Goal: Information Seeking & Learning: Learn about a topic

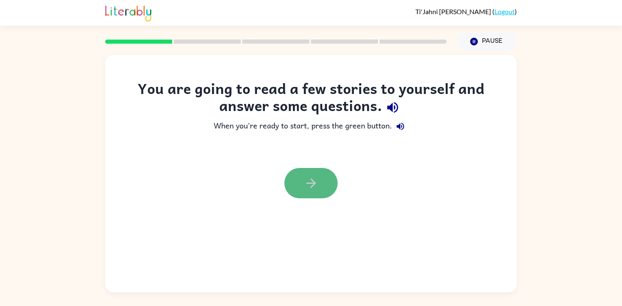
click at [314, 184] on icon "button" at bounding box center [311, 183] width 10 height 10
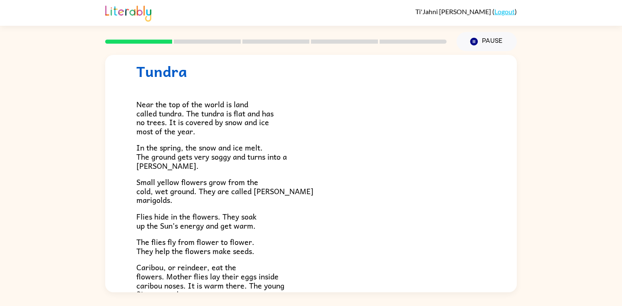
scroll to position [22, 0]
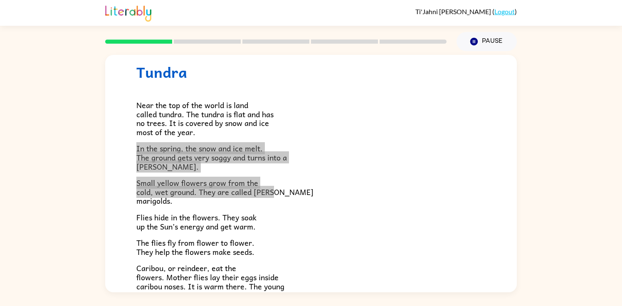
drag, startPoint x: 316, startPoint y: 190, endPoint x: 407, endPoint y: 141, distance: 102.5
click at [407, 141] on div "Near the top of the world is land called tundra. The tundra is flat and has no …" at bounding box center [310, 220] width 349 height 279
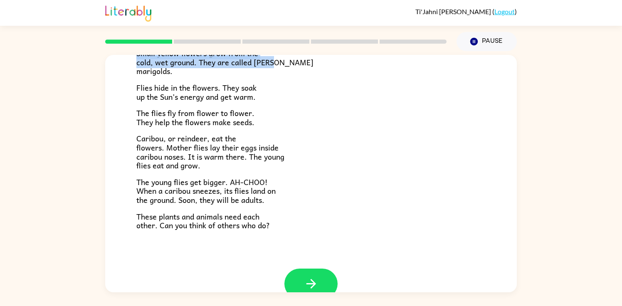
scroll to position [157, 0]
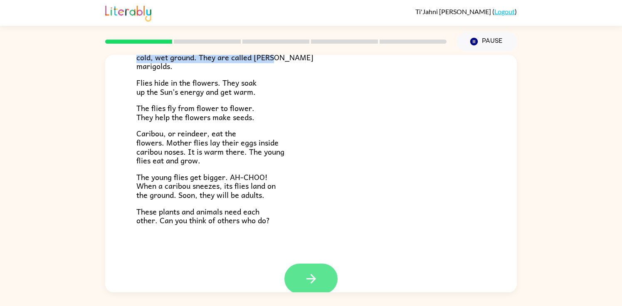
click at [320, 274] on button "button" at bounding box center [310, 279] width 53 height 30
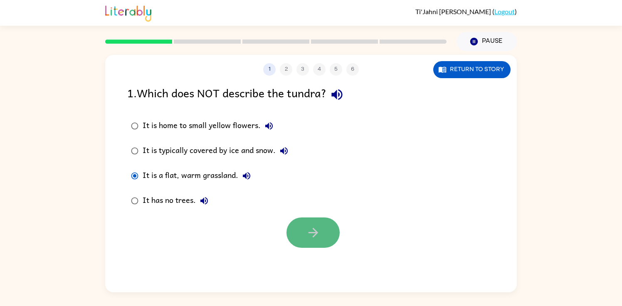
click at [305, 229] on button "button" at bounding box center [313, 232] width 53 height 30
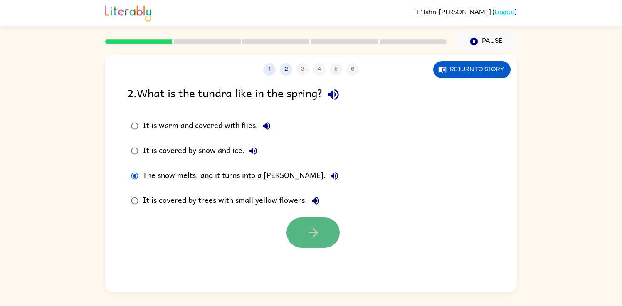
click at [296, 228] on button "button" at bounding box center [313, 232] width 53 height 30
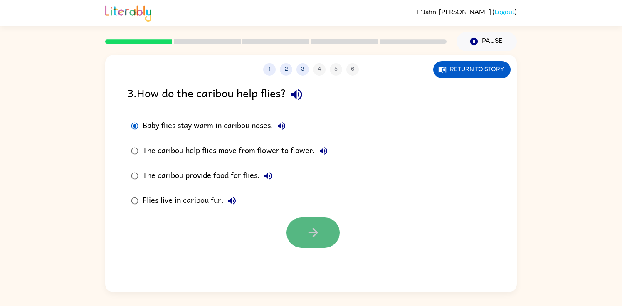
click at [324, 228] on button "button" at bounding box center [313, 232] width 53 height 30
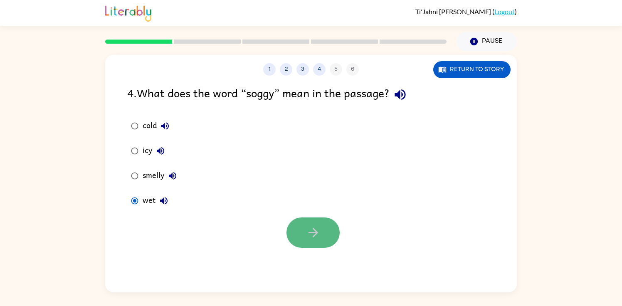
click at [295, 229] on button "button" at bounding box center [313, 232] width 53 height 30
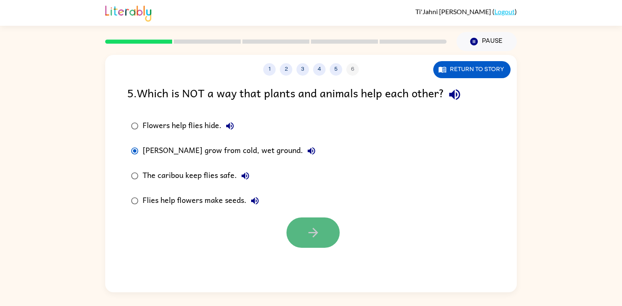
click at [294, 227] on button "button" at bounding box center [313, 232] width 53 height 30
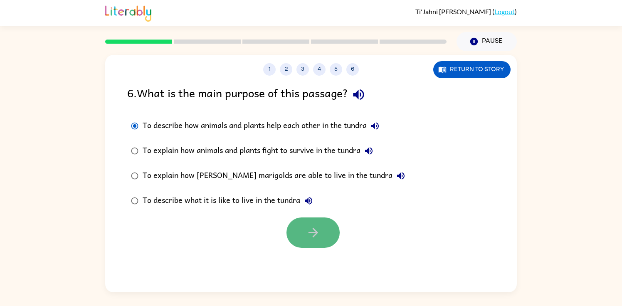
click at [311, 228] on icon "button" at bounding box center [313, 232] width 15 height 15
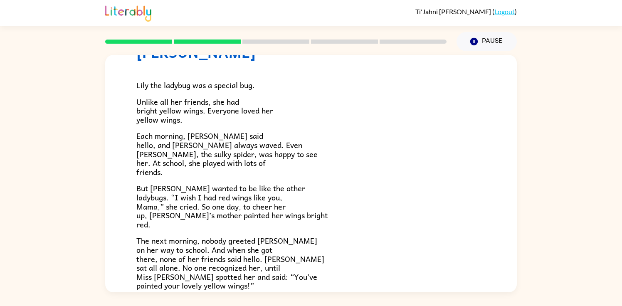
scroll to position [43, 0]
click at [368, 166] on p "Each morning, [PERSON_NAME] said hello, and [PERSON_NAME] always waved. Even [P…" at bounding box center [310, 153] width 349 height 45
drag, startPoint x: 368, startPoint y: 166, endPoint x: 361, endPoint y: 160, distance: 9.5
click at [361, 160] on p "Each morning, [PERSON_NAME] said hello, and [PERSON_NAME] always waved. Even [P…" at bounding box center [310, 153] width 349 height 45
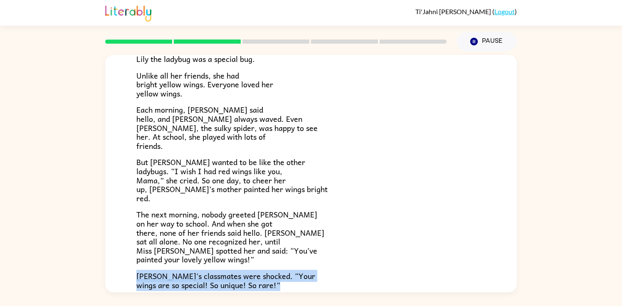
scroll to position [72, 0]
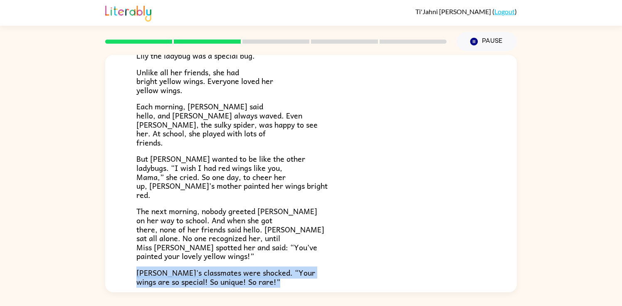
drag, startPoint x: 411, startPoint y: 289, endPoint x: 423, endPoint y: 287, distance: 12.6
click at [423, 288] on div "Lily the ladybug was a special bug. Unlike all her friends, she had bright yell…" at bounding box center [310, 201] width 349 height 340
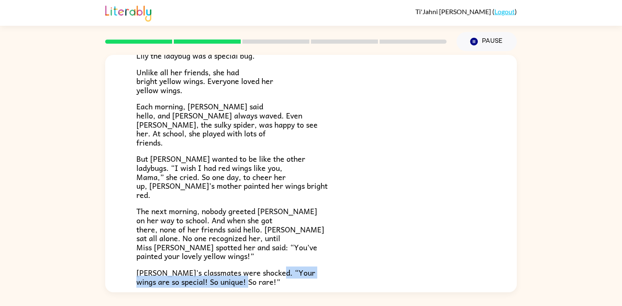
drag, startPoint x: 383, startPoint y: 271, endPoint x: 383, endPoint y: 281, distance: 10.4
click at [383, 281] on p "[PERSON_NAME]'s classmates were shocked. “Your wings are so special! So unique!…" at bounding box center [310, 277] width 349 height 18
click at [383, 282] on p "[PERSON_NAME]'s classmates were shocked. “Your wings are so special! So unique!…" at bounding box center [310, 277] width 349 height 18
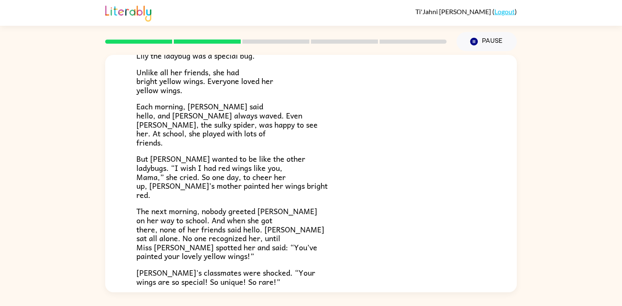
click at [363, 291] on div "Lily the ladybug was a special bug. Unlike all her friends, she had bright yell…" at bounding box center [310, 201] width 349 height 340
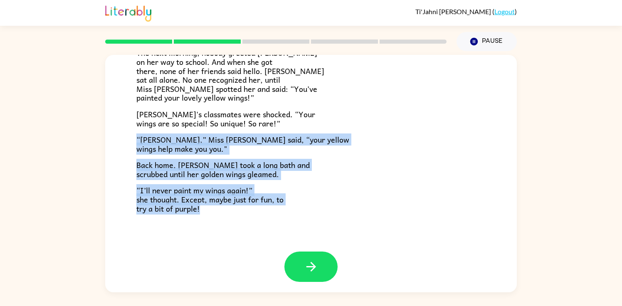
scroll to position [232, 0]
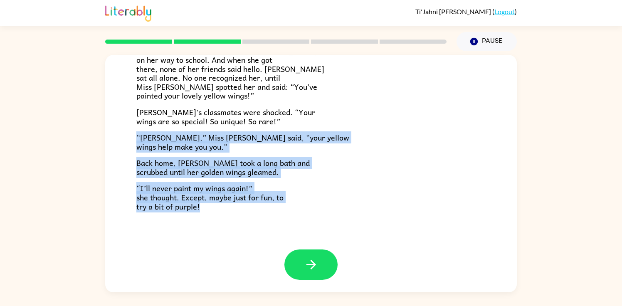
drag, startPoint x: 363, startPoint y: 291, endPoint x: 366, endPoint y: 287, distance: 5.3
click at [366, 287] on div "[PERSON_NAME] [PERSON_NAME] the ladybug was a special bug. Unlike all her frien…" at bounding box center [311, 173] width 412 height 237
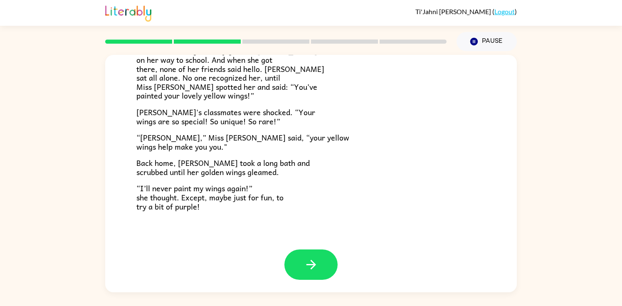
click at [318, 149] on p "“[PERSON_NAME],” Miss [PERSON_NAME] said, “your yellow wings help make you you."" at bounding box center [310, 142] width 349 height 18
click at [329, 269] on button "button" at bounding box center [310, 265] width 53 height 30
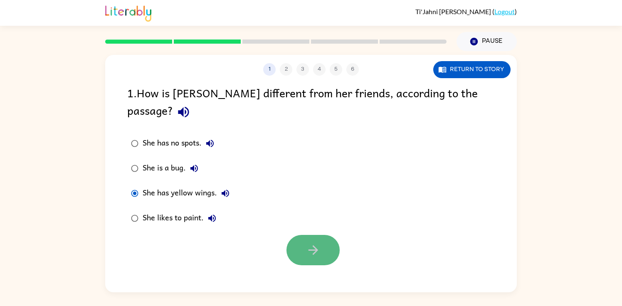
click at [294, 235] on button "button" at bounding box center [313, 250] width 53 height 30
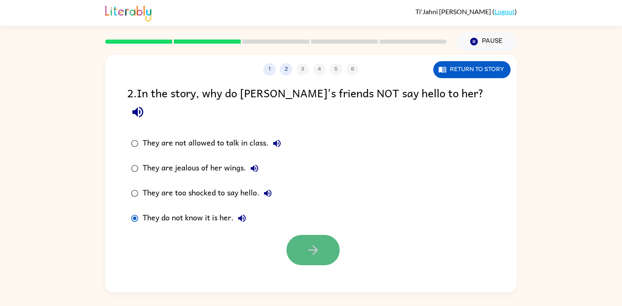
click at [326, 235] on button "button" at bounding box center [313, 250] width 53 height 30
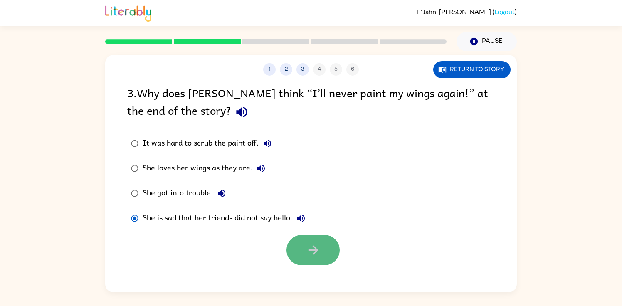
click at [313, 239] on button "button" at bounding box center [313, 250] width 53 height 30
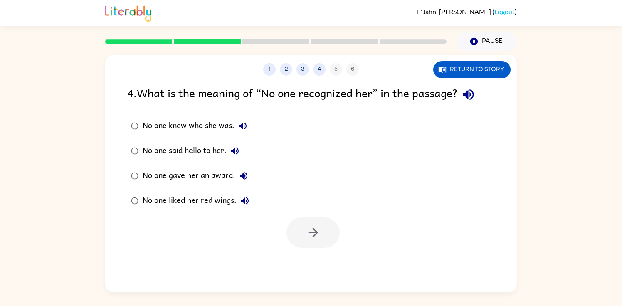
drag, startPoint x: 283, startPoint y: 231, endPoint x: 271, endPoint y: 231, distance: 12.1
click at [271, 231] on div at bounding box center [311, 230] width 412 height 35
click at [318, 233] on icon "button" at bounding box center [313, 232] width 15 height 15
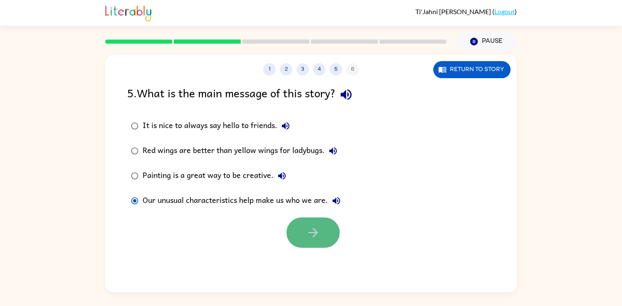
click at [303, 239] on button "button" at bounding box center [313, 232] width 53 height 30
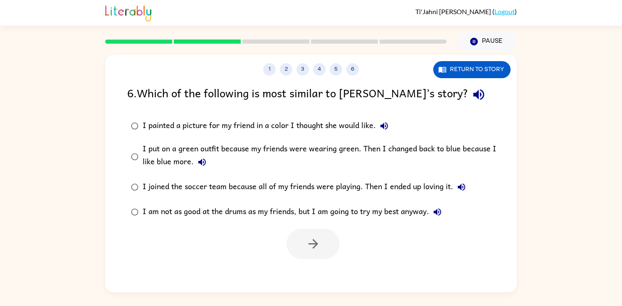
click at [160, 196] on label "I joined the soccer team because all of my friends were playing. Then I ended u…" at bounding box center [317, 187] width 388 height 25
click at [143, 121] on div "I painted a picture for my friend in a color I thought she would like." at bounding box center [268, 126] width 250 height 17
click at [301, 250] on button "button" at bounding box center [313, 244] width 53 height 30
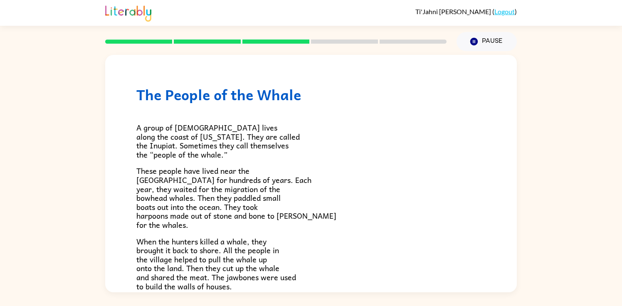
drag, startPoint x: 340, startPoint y: 216, endPoint x: 336, endPoint y: 215, distance: 4.2
click at [336, 215] on p "These people have lived near the [GEOGRAPHIC_DATA] for hundreds of years. Each …" at bounding box center [310, 197] width 349 height 63
click at [430, 262] on p "When the hunters killed a whale, they brought it back to shore. All the people …" at bounding box center [310, 264] width 349 height 54
click at [429, 260] on p "When the hunters killed a whale, they brought it back to shore. All the people …" at bounding box center [310, 264] width 349 height 54
drag, startPoint x: 447, startPoint y: 228, endPoint x: 445, endPoint y: 220, distance: 8.6
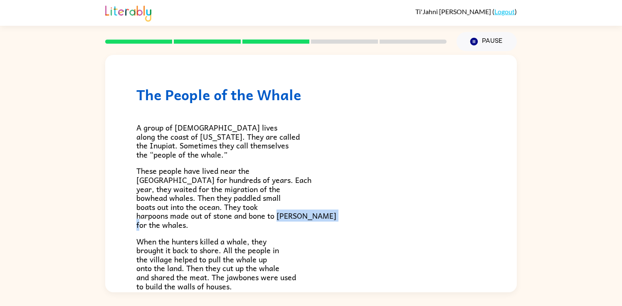
click at [445, 220] on p "These people have lived near the [GEOGRAPHIC_DATA] for hundreds of years. Each …" at bounding box center [310, 197] width 349 height 63
drag, startPoint x: 437, startPoint y: 231, endPoint x: 438, endPoint y: 223, distance: 8.1
click at [438, 224] on div "A group of [DEMOGRAPHIC_DATA] lives along the coast of [US_STATE]. They are cal…" at bounding box center [310, 297] width 349 height 388
click at [443, 225] on p "These people have lived near the [GEOGRAPHIC_DATA] for hundreds of years. Each …" at bounding box center [310, 197] width 349 height 63
click at [425, 287] on p "When the hunters killed a whale, they brought it back to shore. All the people …" at bounding box center [310, 264] width 349 height 54
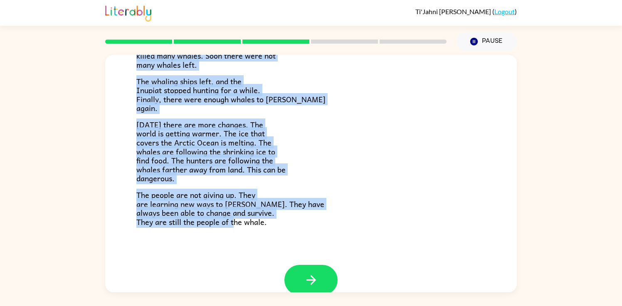
scroll to position [280, 0]
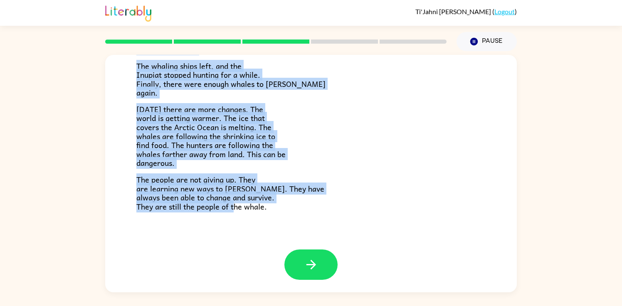
drag, startPoint x: 425, startPoint y: 289, endPoint x: 424, endPoint y: 239, distance: 50.3
click at [423, 241] on div "The People of the Whale A group of [DEMOGRAPHIC_DATA] lives along the coast of …" at bounding box center [311, 12] width 412 height 475
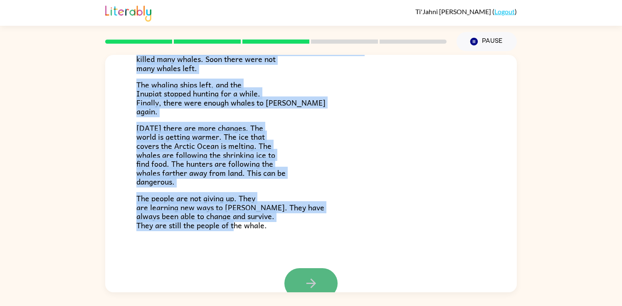
click at [308, 288] on icon "button" at bounding box center [311, 283] width 15 height 15
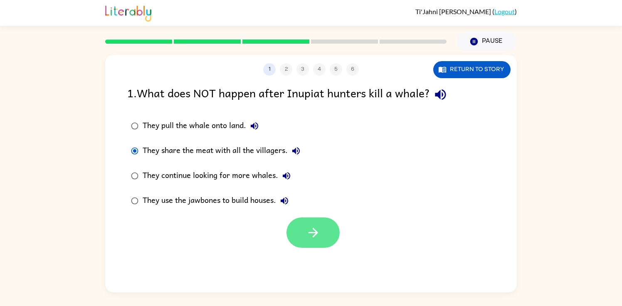
drag, startPoint x: 280, startPoint y: 232, endPoint x: 292, endPoint y: 232, distance: 12.1
click at [281, 232] on div at bounding box center [311, 230] width 412 height 35
click at [292, 232] on button "button" at bounding box center [313, 232] width 53 height 30
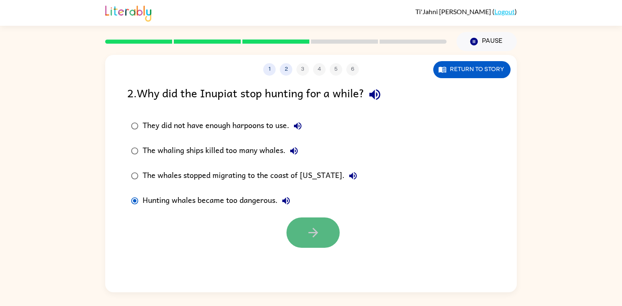
click at [297, 241] on button "button" at bounding box center [313, 232] width 53 height 30
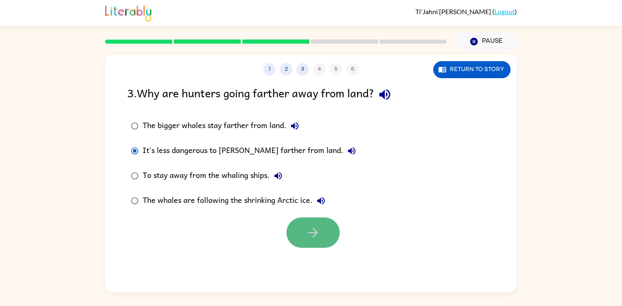
click at [304, 238] on button "button" at bounding box center [313, 232] width 53 height 30
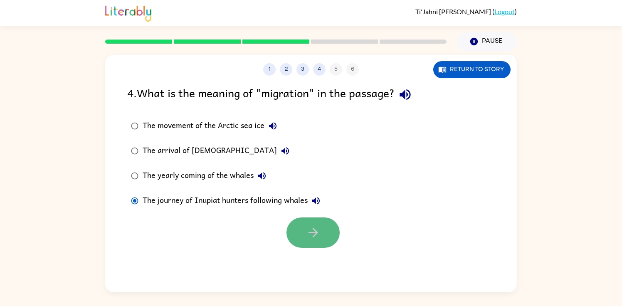
click at [306, 234] on icon "button" at bounding box center [313, 232] width 15 height 15
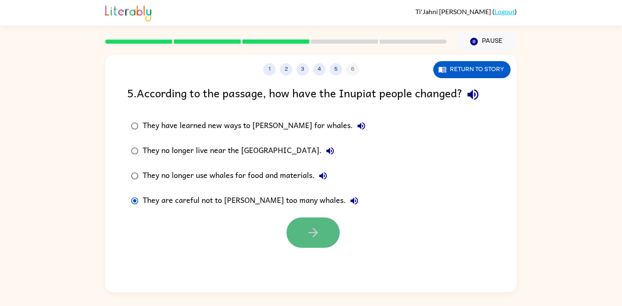
click at [313, 229] on icon "button" at bounding box center [313, 233] width 10 height 10
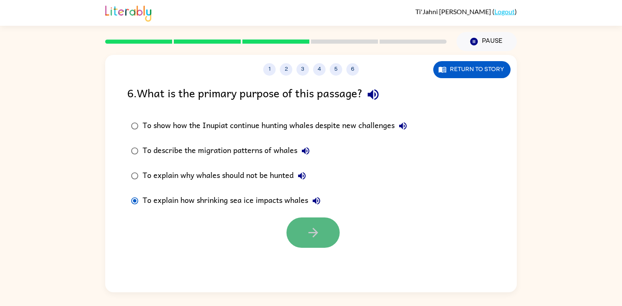
click at [297, 232] on button "button" at bounding box center [313, 232] width 53 height 30
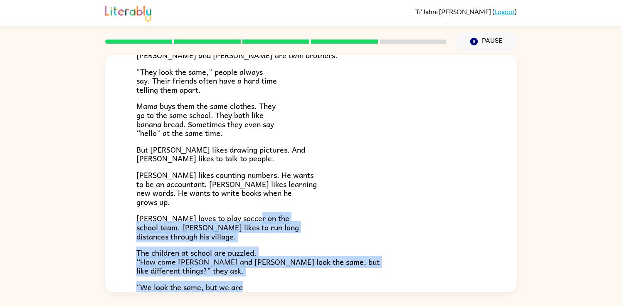
click at [388, 289] on div "[PERSON_NAME] and [PERSON_NAME] are twin brothers. "They look the same," people…" at bounding box center [310, 175] width 349 height 288
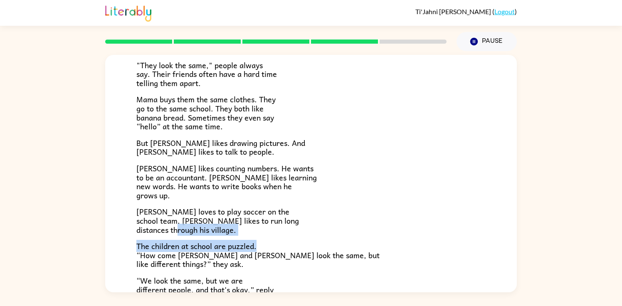
drag, startPoint x: 351, startPoint y: 225, endPoint x: 351, endPoint y: 244, distance: 18.3
click at [351, 244] on div "[PERSON_NAME] and [PERSON_NAME] are twin brothers. "They look the same," people…" at bounding box center [310, 168] width 349 height 288
click at [332, 244] on p "The children at school are puzzled. “How come [PERSON_NAME] and [PERSON_NAME] l…" at bounding box center [310, 255] width 349 height 27
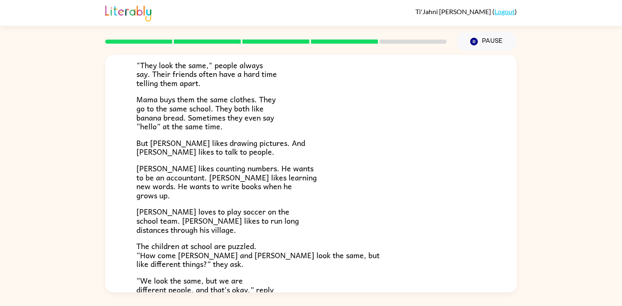
click at [314, 289] on p "“We look the same, but we are different people, and that's okay,” reply the bro…" at bounding box center [310, 294] width 349 height 36
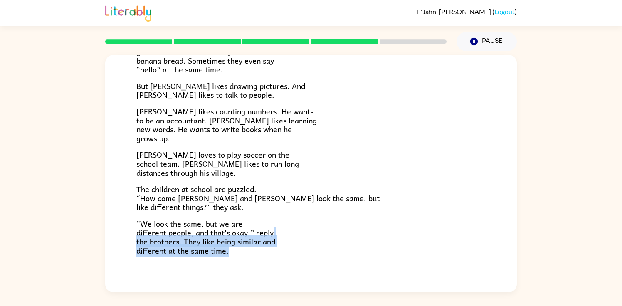
drag, startPoint x: 314, startPoint y: 289, endPoint x: 326, endPoint y: 294, distance: 13.2
click at [326, 294] on div "[PERSON_NAME] ( Logout ) Pause Pause [PERSON_NAME] and [PERSON_NAME] and [PERSO…" at bounding box center [311, 153] width 622 height 306
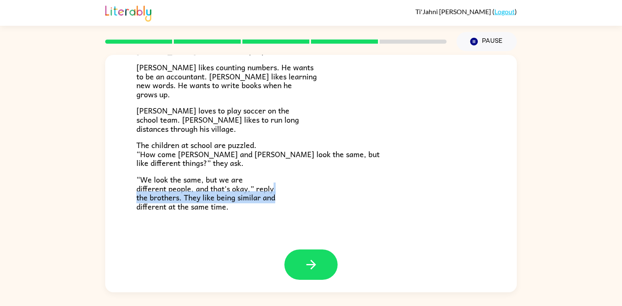
click at [332, 193] on p "“We look the same, but we are different people, and that's okay,” reply the bro…" at bounding box center [310, 193] width 349 height 36
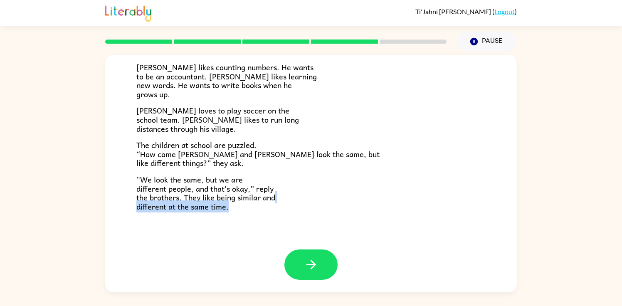
drag, startPoint x: 329, startPoint y: 196, endPoint x: 321, endPoint y: 249, distance: 53.5
click at [321, 249] on div "[PERSON_NAME] and [PERSON_NAME] and [PERSON_NAME] are twin brothers. "They look…" at bounding box center [311, 62] width 412 height 375
click at [329, 202] on p "“We look the same, but we are different people, and that's okay,” reply the bro…" at bounding box center [310, 193] width 349 height 36
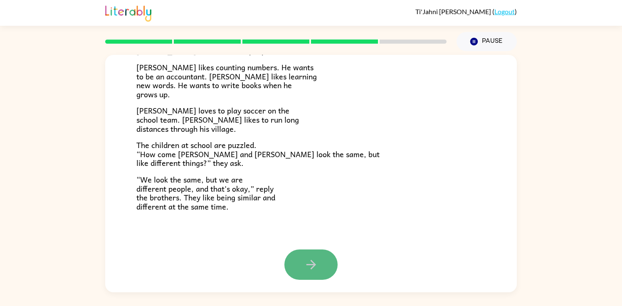
click at [313, 275] on button "button" at bounding box center [310, 265] width 53 height 30
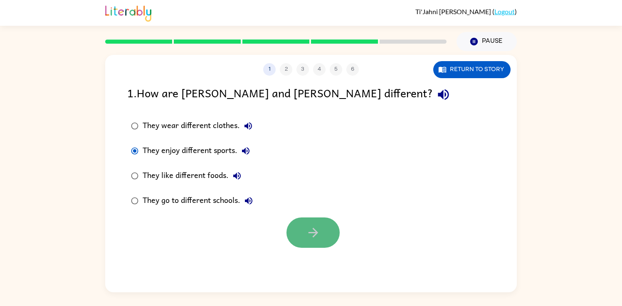
click at [303, 222] on button "button" at bounding box center [313, 232] width 53 height 30
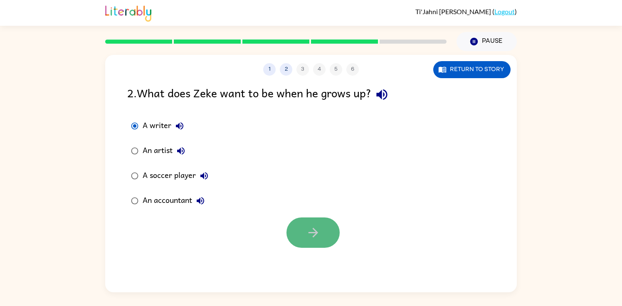
click at [308, 239] on icon "button" at bounding box center [313, 232] width 15 height 15
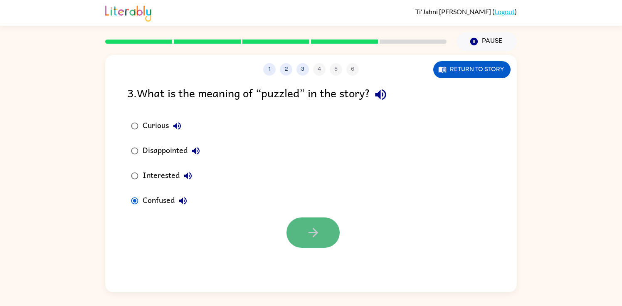
click at [298, 235] on button "button" at bounding box center [313, 232] width 53 height 30
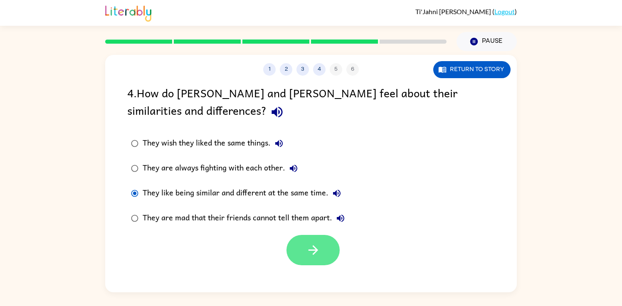
click at [298, 246] on button "button" at bounding box center [313, 250] width 53 height 30
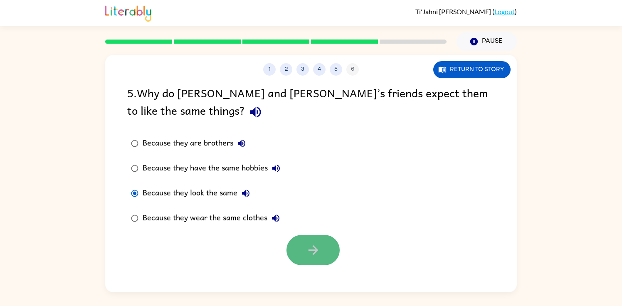
click at [301, 235] on button "button" at bounding box center [313, 250] width 53 height 30
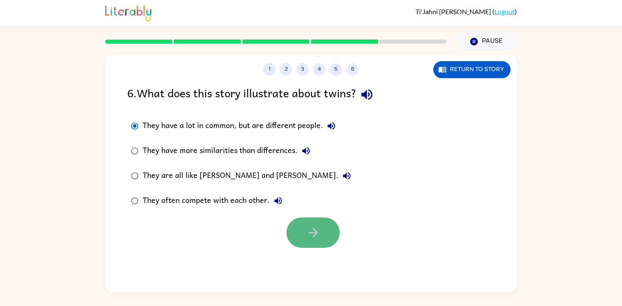
click at [296, 226] on button "button" at bounding box center [313, 232] width 53 height 30
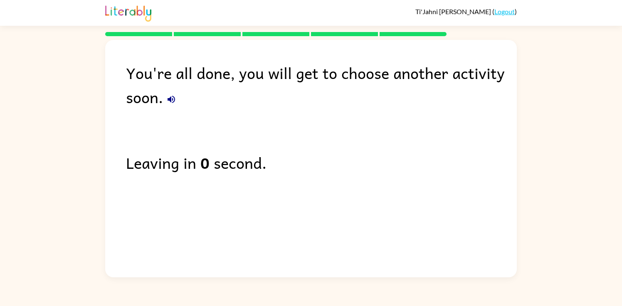
click at [506, 11] on link "Logout" at bounding box center [504, 11] width 20 height 8
